Goal: Task Accomplishment & Management: Use online tool/utility

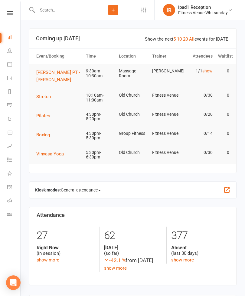
click at [10, 14] on icon at bounding box center [10, 13] width 6 height 4
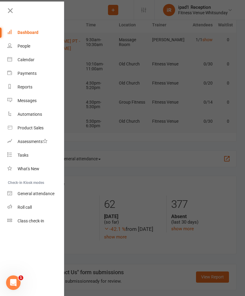
click at [24, 219] on div "Class check-in" at bounding box center [31, 220] width 27 height 5
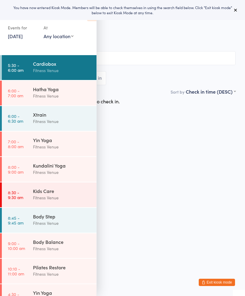
click at [44, 92] on div "Hatha Yoga" at bounding box center [62, 89] width 58 height 7
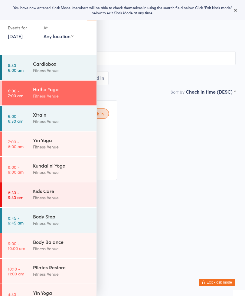
click at [62, 39] on select "Any location Squash Court 2 Group Fitness [GEOGRAPHIC_DATA] [GEOGRAPHIC_DATA][D…" at bounding box center [59, 36] width 30 height 7
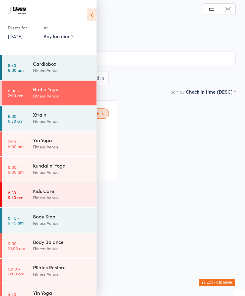
select select "3"
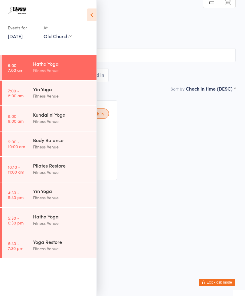
click at [157, 131] on div "Waiting to check in [PERSON_NAME] E R••••••••••••••4@[DOMAIN_NAME] Classes Rema…" at bounding box center [122, 140] width 237 height 91
click at [134, 31] on span "Fitness Venue" at bounding box center [117, 31] width 217 height 6
click at [92, 18] on icon at bounding box center [91, 14] width 9 height 13
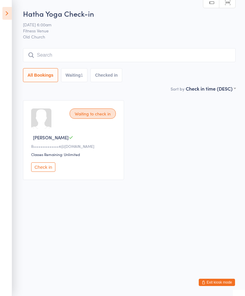
click at [9, 14] on icon at bounding box center [6, 13] width 9 height 13
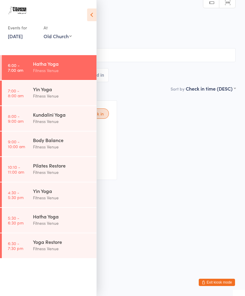
click at [93, 10] on icon at bounding box center [91, 14] width 9 height 13
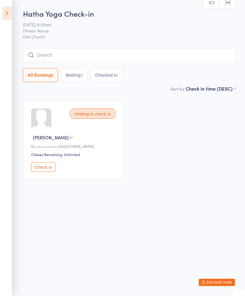
click at [45, 168] on button "Check in" at bounding box center [43, 166] width 24 height 9
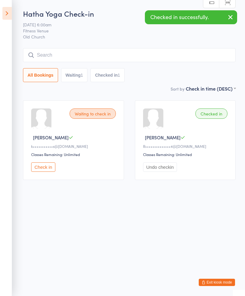
click at [9, 12] on icon at bounding box center [6, 13] width 9 height 13
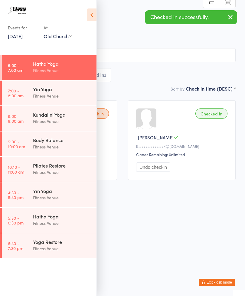
click at [93, 15] on icon at bounding box center [91, 14] width 9 height 13
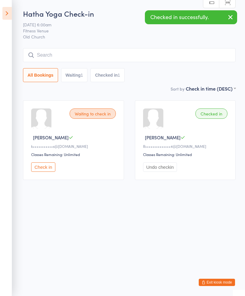
click at [81, 54] on input "search" at bounding box center [129, 55] width 213 height 14
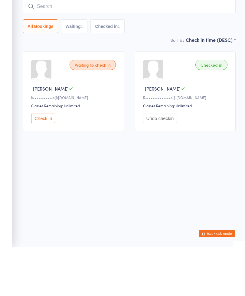
type input "Ğ"
type input "ħ"
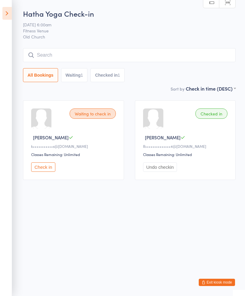
click at [4, 9] on icon at bounding box center [6, 13] width 9 height 13
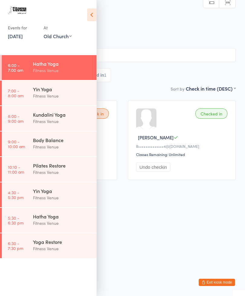
click at [21, 37] on link "[DATE]" at bounding box center [15, 36] width 15 height 7
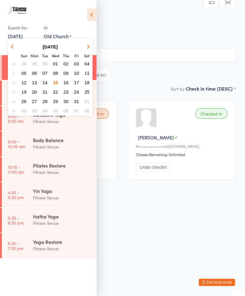
click at [53, 74] on span "08" at bounding box center [55, 73] width 5 height 5
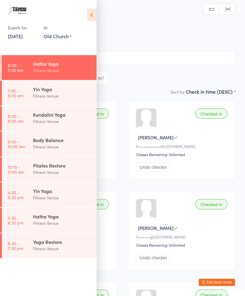
click at [87, 16] on icon at bounding box center [91, 14] width 9 height 13
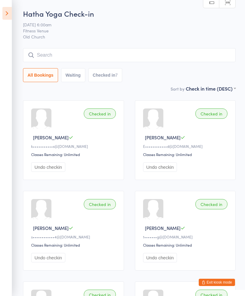
click at [4, 14] on icon at bounding box center [6, 13] width 9 height 13
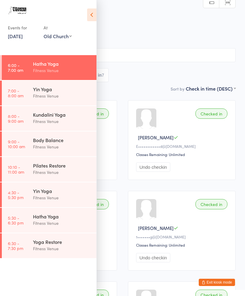
click at [19, 37] on link "[DATE]" at bounding box center [15, 36] width 15 height 7
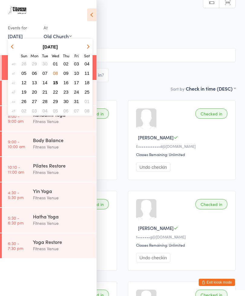
click at [54, 82] on span "15" at bounding box center [55, 82] width 5 height 5
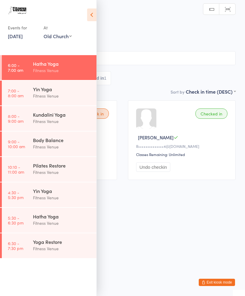
click at [90, 18] on icon at bounding box center [91, 14] width 9 height 13
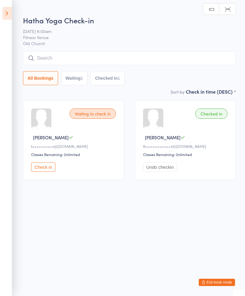
click at [65, 59] on input "search" at bounding box center [129, 58] width 213 height 14
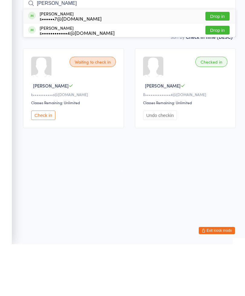
type input "[PERSON_NAME]"
click at [217, 77] on button "Drop in" at bounding box center [218, 81] width 24 height 9
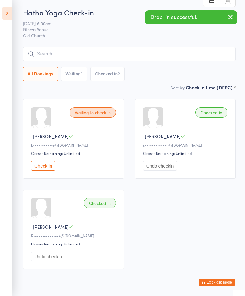
scroll to position [1, 0]
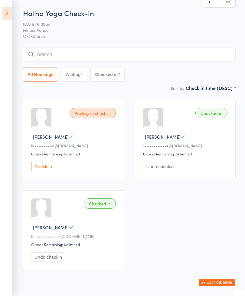
click at [81, 56] on input "search" at bounding box center [129, 55] width 213 height 14
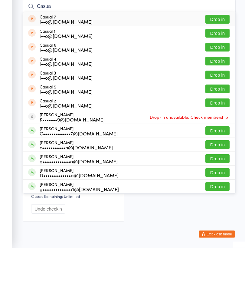
type input "Casua"
click at [220, 77] on button "Drop in" at bounding box center [218, 81] width 24 height 9
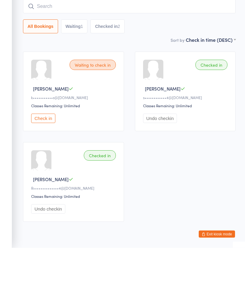
scroll to position [7, 0]
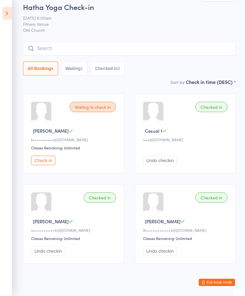
click at [3, 13] on icon at bounding box center [6, 13] width 9 height 13
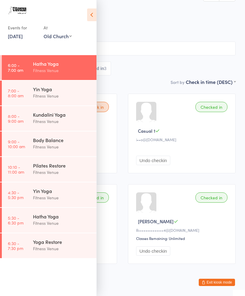
click at [20, 38] on link "[DATE]" at bounding box center [15, 36] width 15 height 7
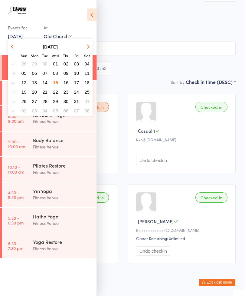
click at [52, 72] on button "08" at bounding box center [55, 73] width 9 height 8
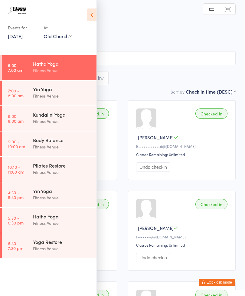
click at [88, 17] on icon at bounding box center [91, 14] width 9 height 13
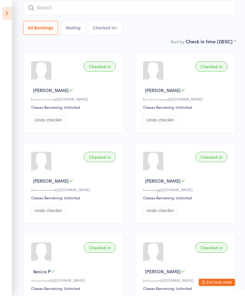
scroll to position [45, 0]
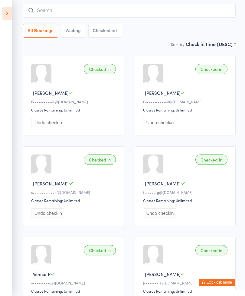
click at [8, 15] on icon at bounding box center [6, 13] width 9 height 13
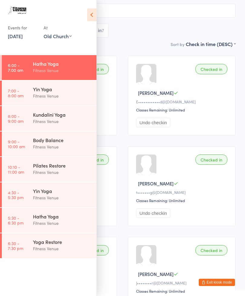
click at [91, 12] on icon at bounding box center [91, 14] width 9 height 13
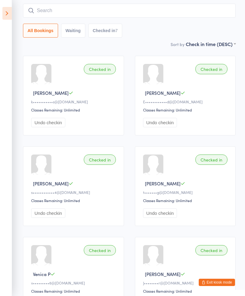
click at [96, 9] on input "search" at bounding box center [129, 11] width 213 height 14
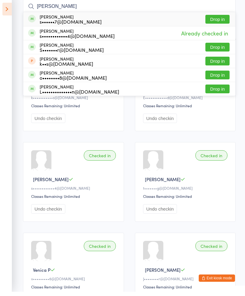
type input "[PERSON_NAME]"
click at [219, 36] on span "Already checked in" at bounding box center [205, 37] width 50 height 11
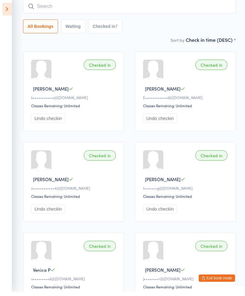
click at [4, 11] on icon at bounding box center [6, 13] width 9 height 13
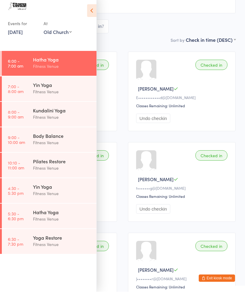
scroll to position [49, 0]
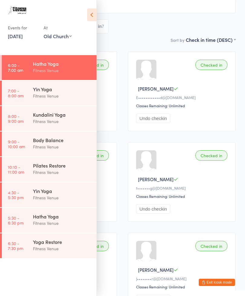
click at [21, 36] on link "[DATE]" at bounding box center [15, 36] width 15 height 7
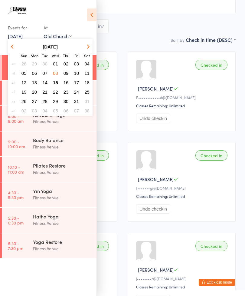
click at [55, 74] on span "08" at bounding box center [55, 73] width 5 height 5
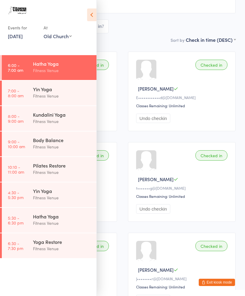
click at [90, 14] on icon at bounding box center [91, 14] width 9 height 13
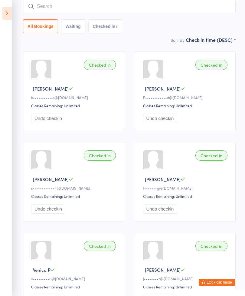
click at [4, 11] on icon at bounding box center [6, 13] width 9 height 13
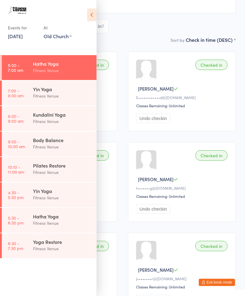
click at [89, 13] on icon at bounding box center [91, 14] width 9 height 13
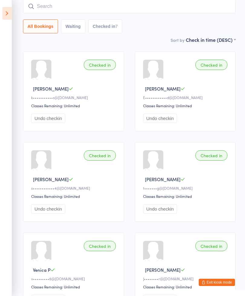
click at [4, 17] on icon at bounding box center [6, 13] width 9 height 13
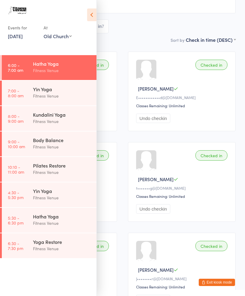
click at [20, 36] on link "[DATE]" at bounding box center [15, 36] width 15 height 7
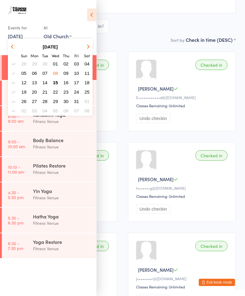
click at [109, 107] on div "Classes Remaining: Unlimited" at bounding box center [64, 105] width 93 height 5
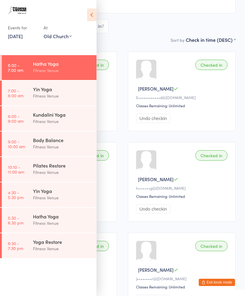
click at [90, 18] on icon at bounding box center [91, 14] width 9 height 13
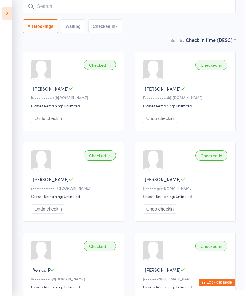
click at [5, 14] on icon at bounding box center [6, 13] width 9 height 13
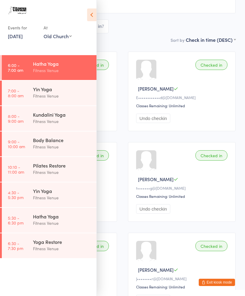
click at [21, 39] on link "[DATE]" at bounding box center [15, 36] width 15 height 7
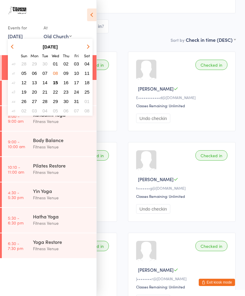
click at [55, 82] on span "15" at bounding box center [55, 82] width 5 height 5
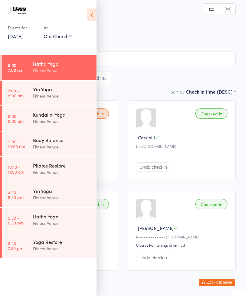
click at [121, 28] on div "Hatha Yoga Check-in [DATE] 6:00am Fitness Venue Old Church Manual search Scanne…" at bounding box center [122, 51] width 226 height 73
click at [88, 13] on icon at bounding box center [91, 14] width 9 height 13
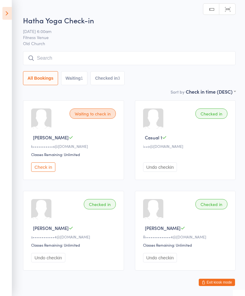
click at [76, 58] on input "search" at bounding box center [129, 58] width 213 height 14
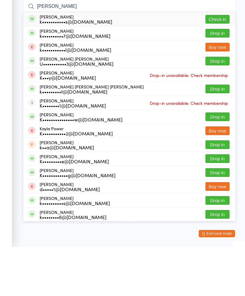
type input "[PERSON_NAME]"
click at [218, 64] on button "Check in" at bounding box center [218, 68] width 24 height 9
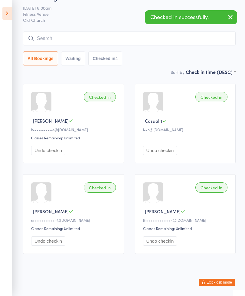
click at [91, 31] on input "search" at bounding box center [129, 38] width 213 height 14
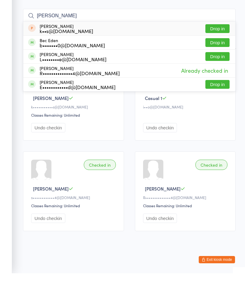
type input "[PERSON_NAME]"
click at [218, 103] on button "Drop in" at bounding box center [218, 107] width 24 height 9
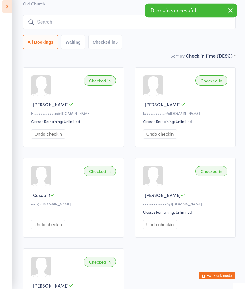
scroll to position [0, 0]
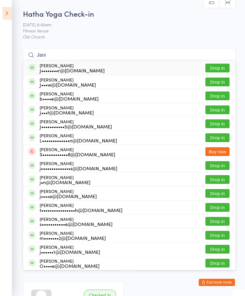
type input "Jani"
click at [216, 67] on button "Drop in" at bounding box center [218, 68] width 24 height 9
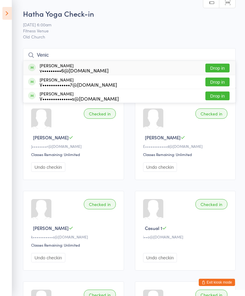
type input "Venic"
click at [221, 67] on button "Drop in" at bounding box center [218, 68] width 24 height 9
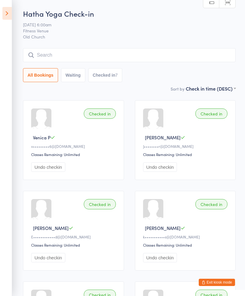
click at [64, 55] on input "search" at bounding box center [129, 55] width 213 height 14
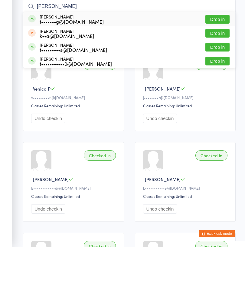
type input "[PERSON_NAME]"
click at [218, 64] on button "Drop in" at bounding box center [218, 68] width 24 height 9
